Goal: Transaction & Acquisition: Purchase product/service

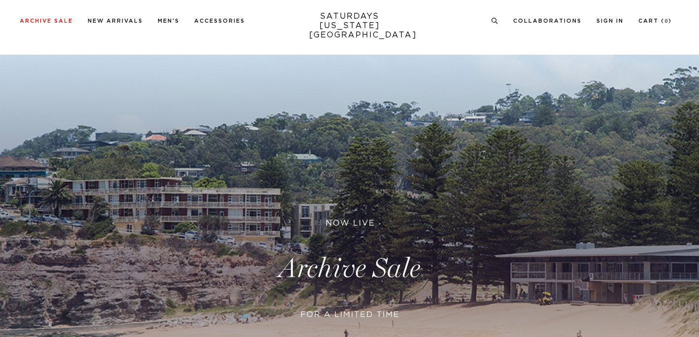
scroll to position [8, 0]
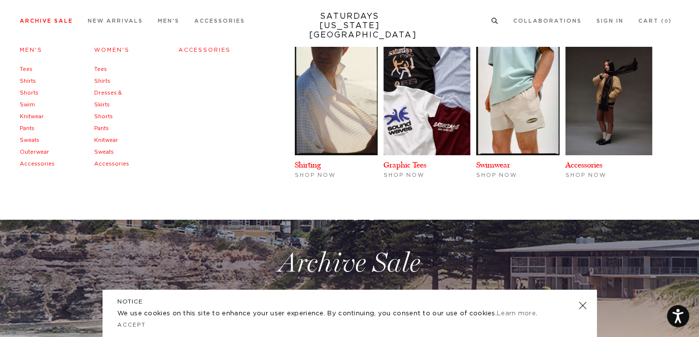
click at [43, 24] on link "Archive Sale" at bounding box center [46, 20] width 53 height 5
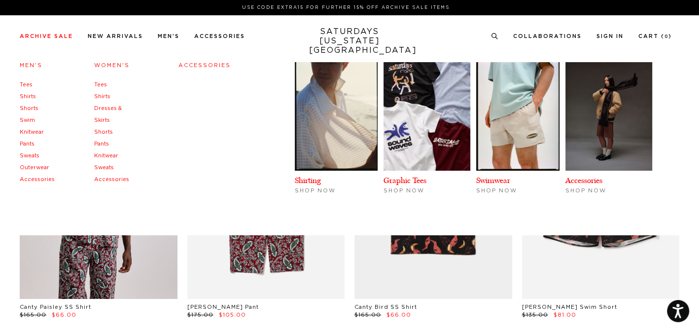
click at [34, 67] on link "Men's" at bounding box center [31, 65] width 23 height 5
